Goal: Task Accomplishment & Management: Manage account settings

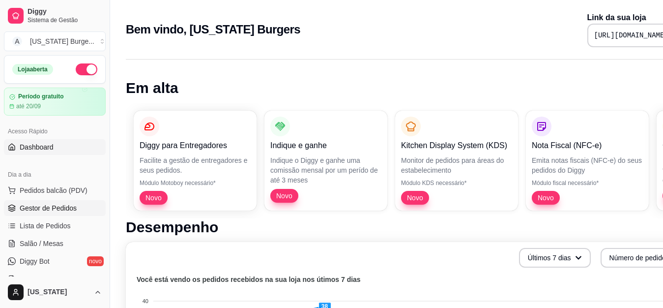
click at [58, 208] on span "Gestor de Pedidos" at bounding box center [48, 208] width 57 height 10
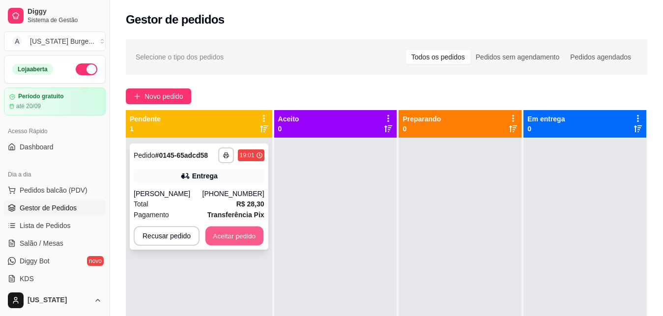
click at [237, 233] on button "Aceitar pedido" at bounding box center [235, 236] width 58 height 19
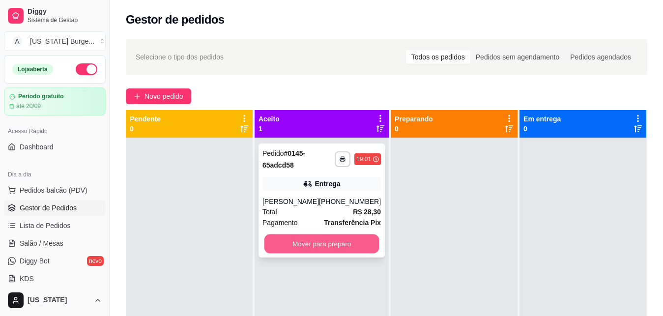
click at [356, 244] on button "Mover para preparo" at bounding box center [322, 244] width 115 height 19
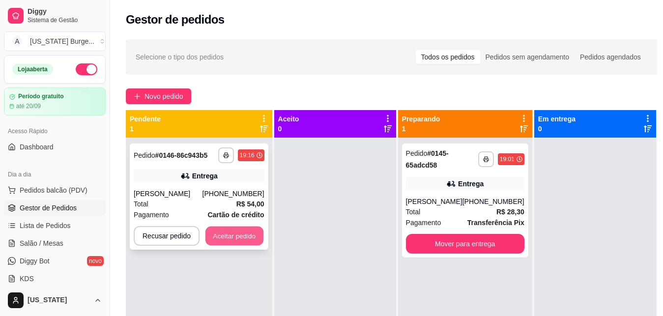
click at [235, 244] on button "Aceitar pedido" at bounding box center [235, 236] width 58 height 19
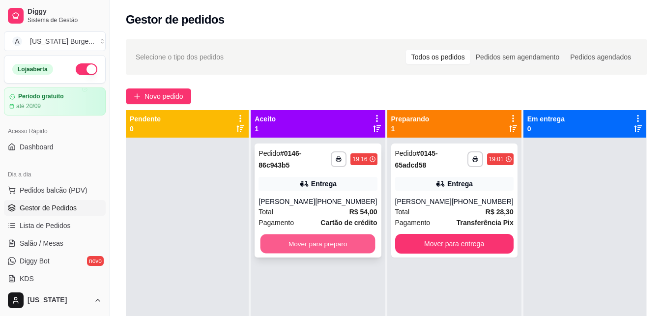
click at [326, 254] on button "Mover para preparo" at bounding box center [318, 244] width 115 height 19
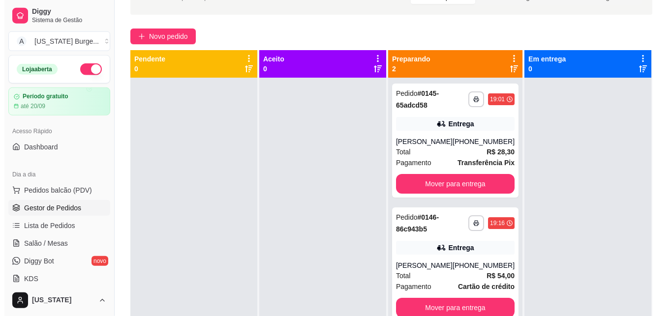
scroll to position [61, 0]
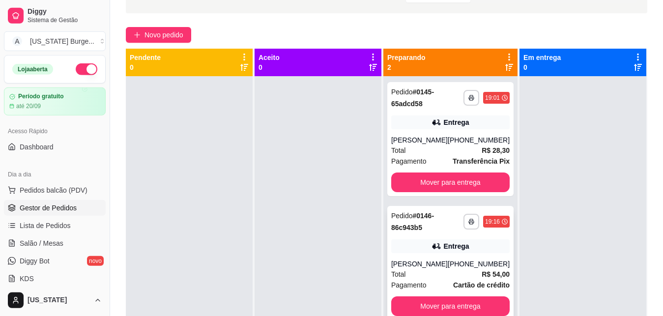
click at [406, 246] on div "Entrega" at bounding box center [450, 246] width 118 height 14
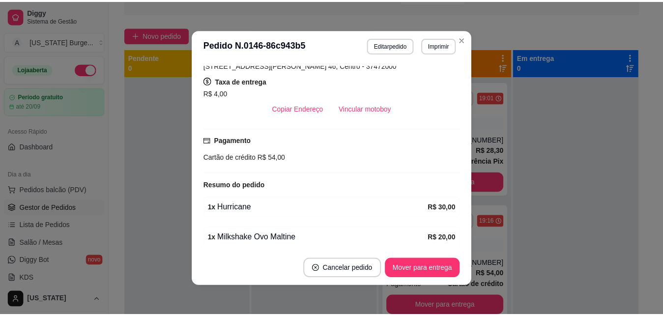
scroll to position [0, 0]
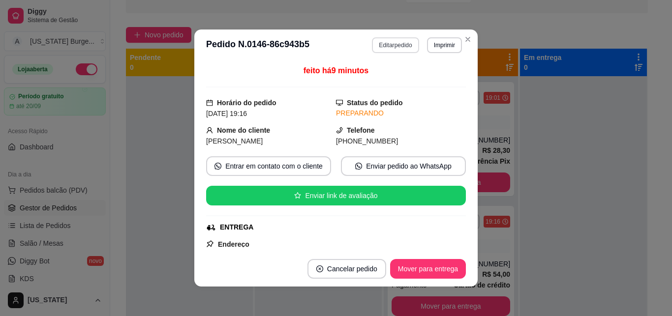
click at [375, 44] on button "Editar pedido" at bounding box center [395, 45] width 47 height 16
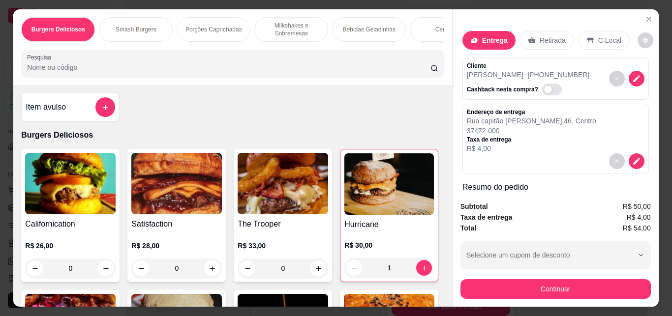
drag, startPoint x: 434, startPoint y: 108, endPoint x: 444, endPoint y: 148, distance: 40.5
click at [444, 148] on div "Item avulso Burgers Deliciosos Californication R$ 26,00 0 Satisfaction R$ 28,00…" at bounding box center [232, 195] width 438 height 221
click at [645, 17] on icon "Close" at bounding box center [649, 19] width 8 height 8
